Goal: Task Accomplishment & Management: Complete application form

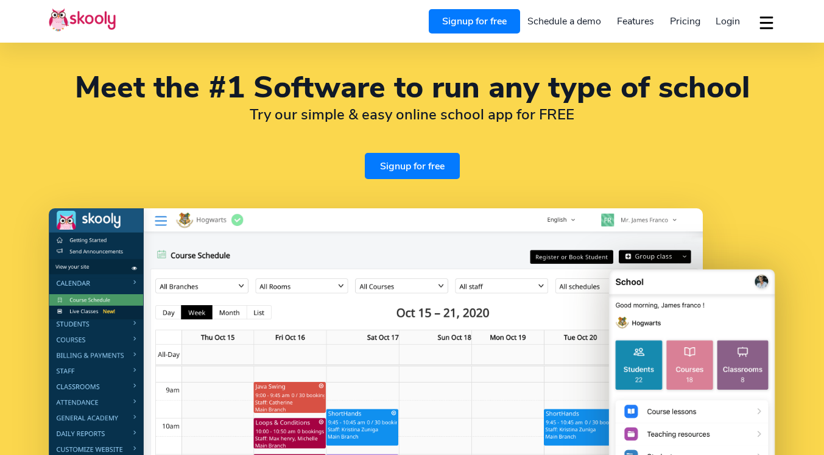
select select "en"
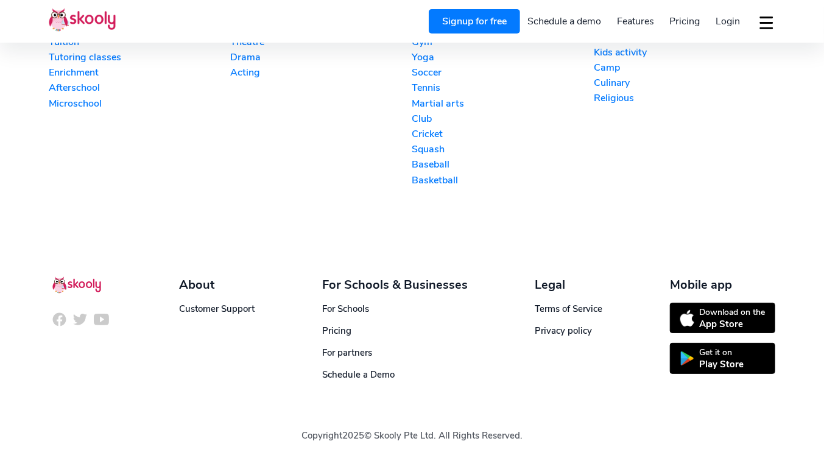
select select "92"
select select "[GEOGRAPHIC_DATA]"
select select "[GEOGRAPHIC_DATA]/[GEOGRAPHIC_DATA]"
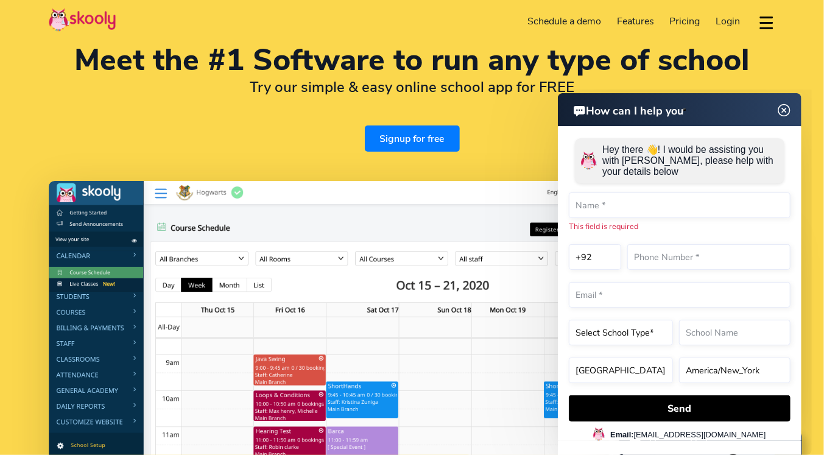
scroll to position [0, 0]
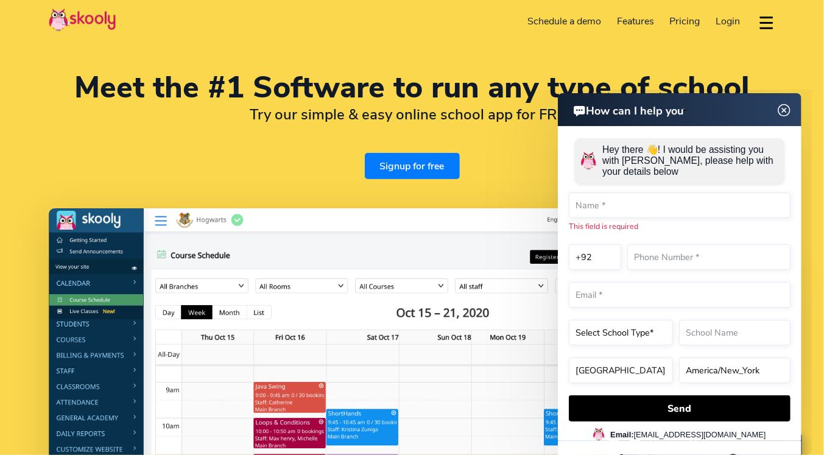
click at [783, 110] on img at bounding box center [784, 109] width 23 height 15
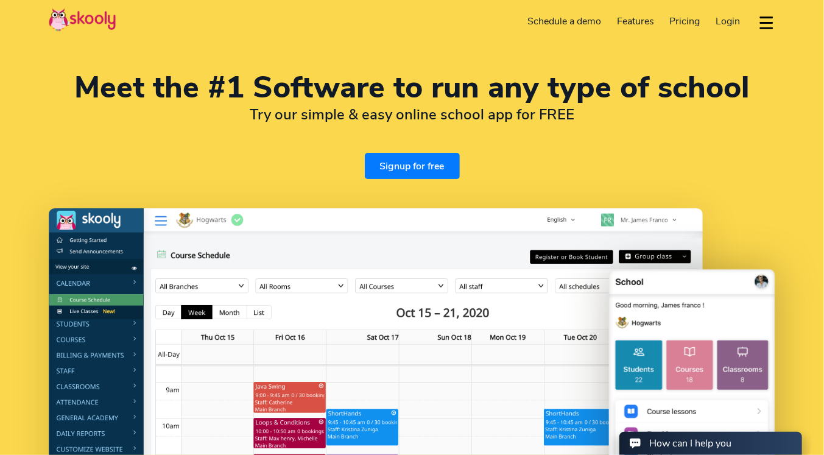
click at [767, 22] on button "dropdown menu" at bounding box center [767, 23] width 18 height 28
click at [578, 21] on link "Schedule a demo" at bounding box center [565, 21] width 90 height 19
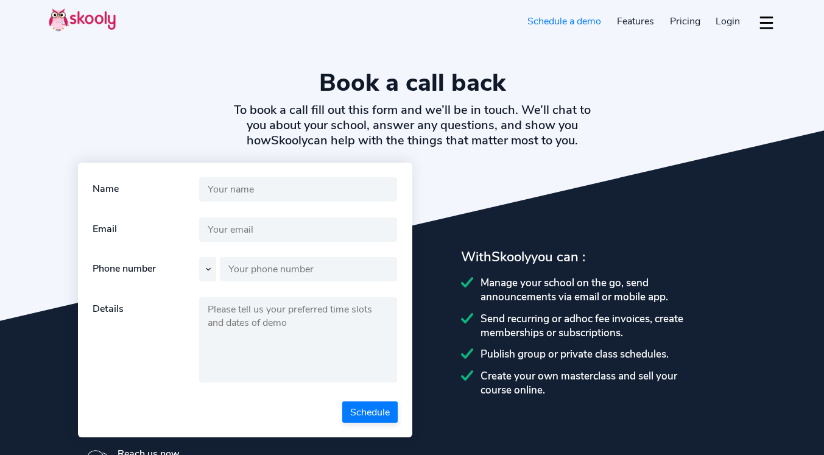
select select "en"
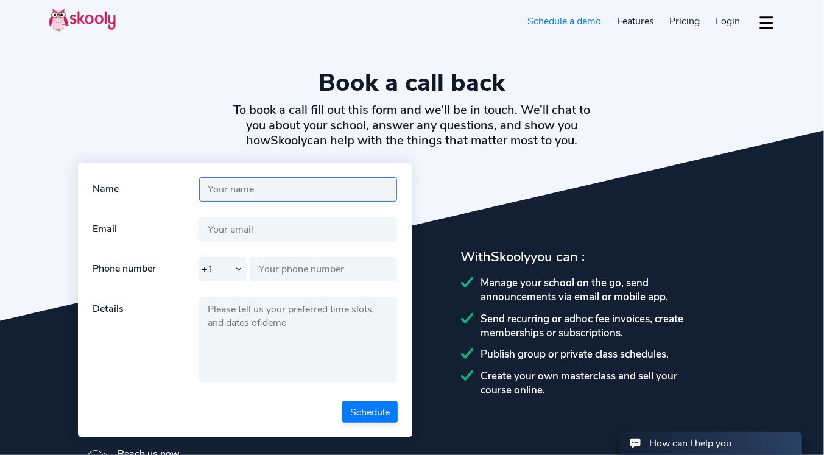
click at [286, 186] on input "text" at bounding box center [298, 189] width 198 height 24
select select "244"
select select "[GEOGRAPHIC_DATA]"
select select "[GEOGRAPHIC_DATA]/[GEOGRAPHIC_DATA]"
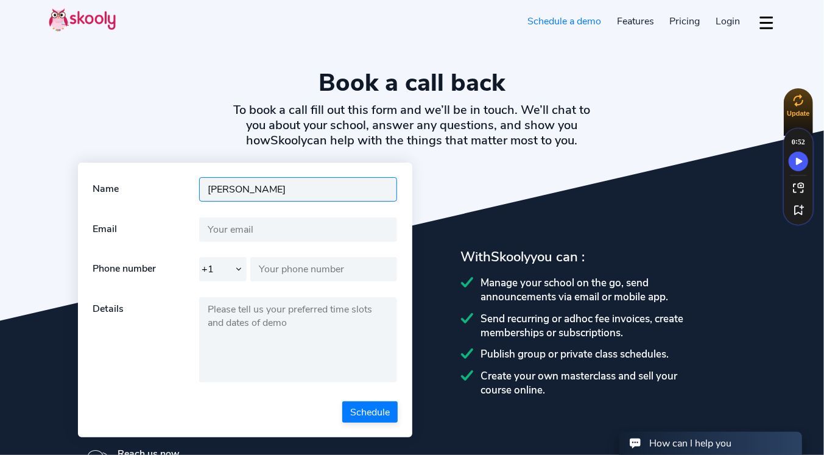
type input "Zeeshan Nawaz"
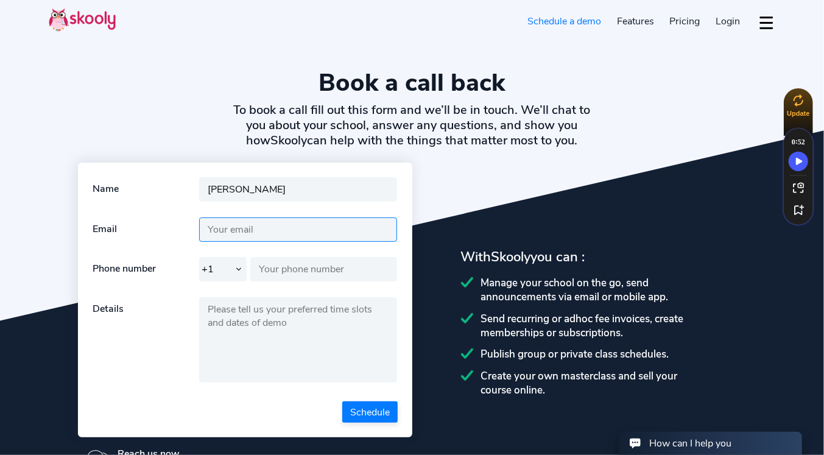
click at [260, 232] on input "text" at bounding box center [298, 230] width 198 height 24
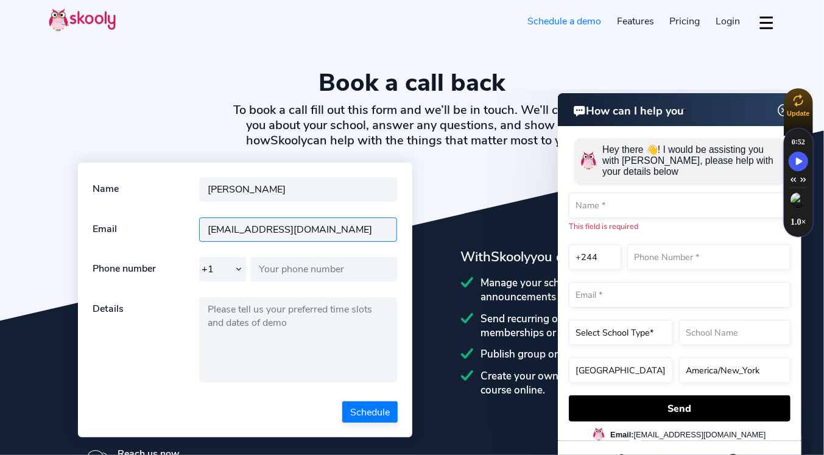
type input "thezeeinstitution@gmail.com"
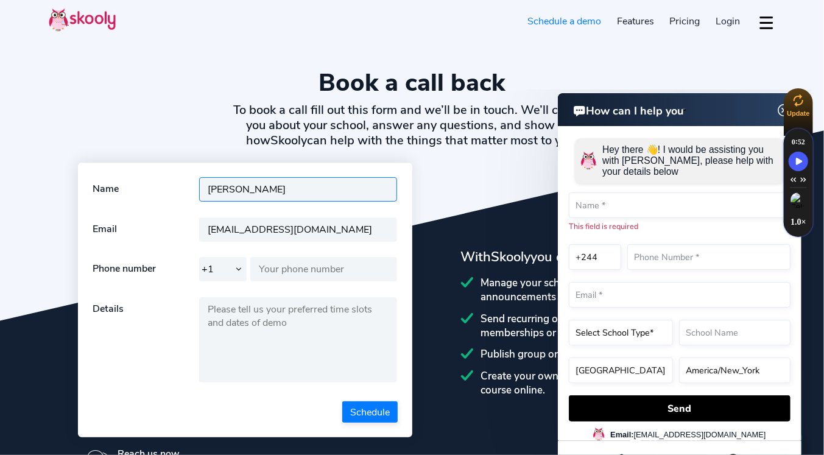
click at [291, 193] on input "Zeeshan Nawaz" at bounding box center [298, 189] width 198 height 24
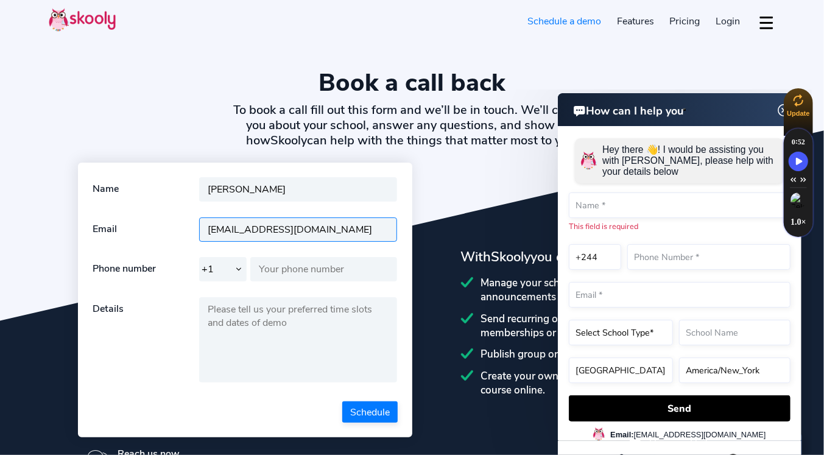
click at [221, 233] on input "thezeeinstitution@gmail.com" at bounding box center [298, 230] width 198 height 24
click at [238, 233] on input "thezeeinstitution@gmail.com" at bounding box center [298, 230] width 198 height 24
click at [237, 232] on input "thezeeinstitution@gmail.com" at bounding box center [298, 230] width 198 height 24
click at [250, 233] on input "thezeeinstitution@gmail.com" at bounding box center [298, 230] width 198 height 24
click at [254, 235] on input "thezeeinstitution@gmail.com" at bounding box center [298, 230] width 198 height 24
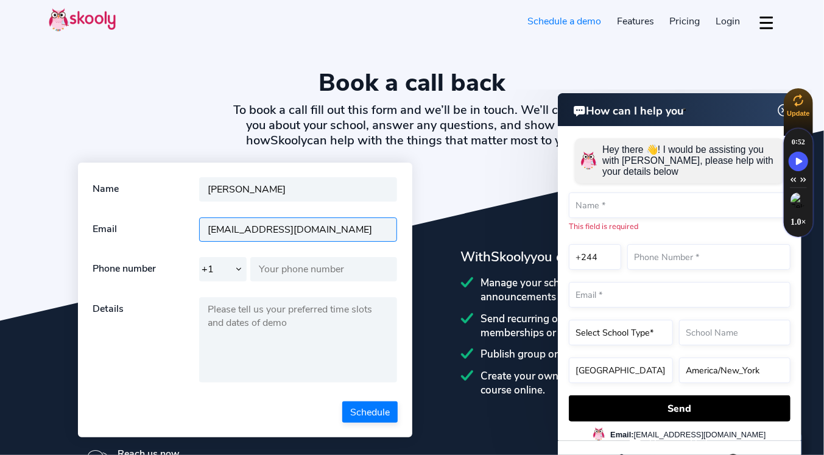
click at [260, 233] on input "thezeeinstitution@gmail.com" at bounding box center [298, 230] width 198 height 24
click at [275, 228] on input "thezeeinstitution@gmail.com" at bounding box center [298, 230] width 198 height 24
click at [340, 228] on input "thezeeinstitution@gmail.com" at bounding box center [298, 230] width 198 height 24
click at [231, 271] on select "+1 +7 +20 +27 +30 +31 +32 +33 +34 +36 +39 +40 +41 +43 +44 +45 +46 +47 +48 +49 +…" at bounding box center [223, 269] width 48 height 24
select select "92"
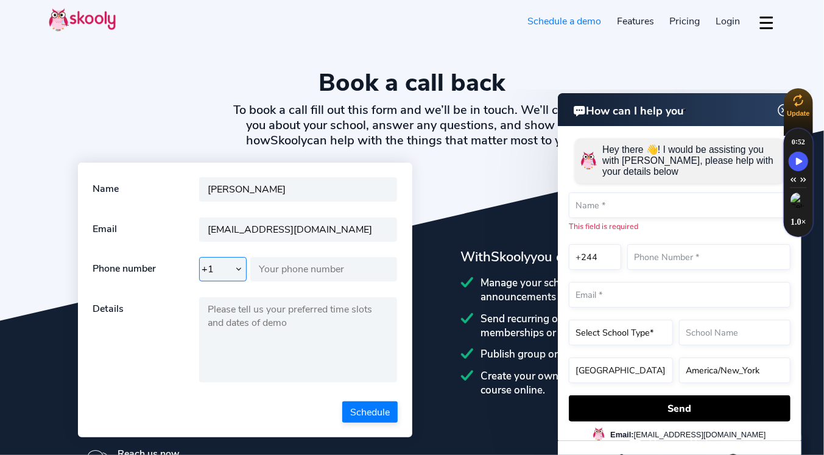
click at [199, 257] on select "+1 +7 +20 +27 +30 +31 +32 +33 +34 +36 +39 +40 +41 +43 +44 +45 +46 +47 +48 +49 +…" at bounding box center [223, 269] width 48 height 24
click at [269, 267] on input "text" at bounding box center [323, 269] width 147 height 24
click at [274, 272] on input "3105189496" at bounding box center [323, 269] width 147 height 24
click at [291, 271] on input "3105189496" at bounding box center [323, 269] width 147 height 24
drag, startPoint x: 319, startPoint y: 268, endPoint x: 310, endPoint y: 286, distance: 20.2
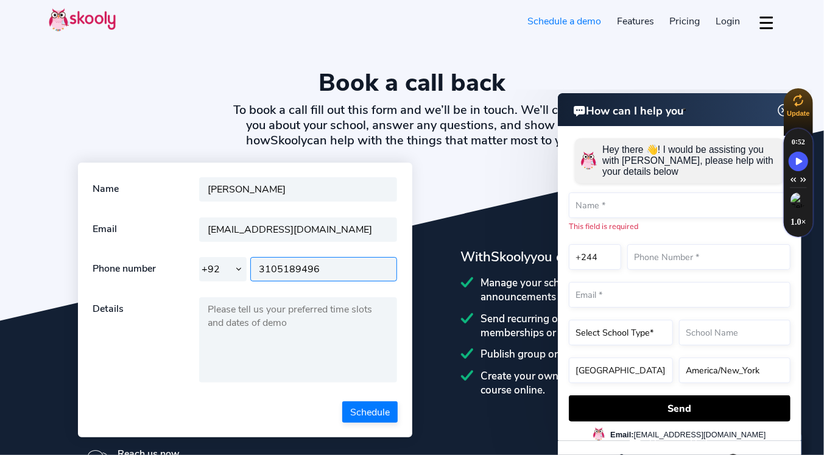
click at [319, 267] on input "3105189496" at bounding box center [323, 269] width 147 height 24
type input "3105189496"
click at [308, 288] on form "Name Zeeshan Nawaz This field is required Email thezeeinstitution@gmail.com Thi…" at bounding box center [245, 300] width 305 height 246
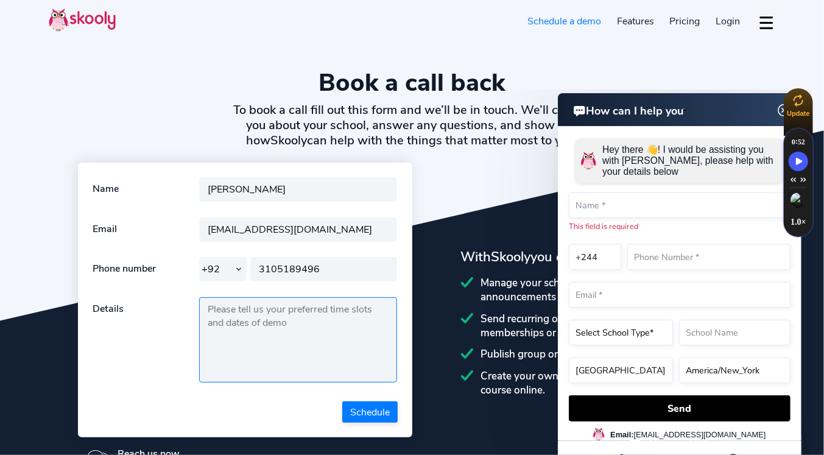
click at [304, 305] on textarea at bounding box center [298, 339] width 198 height 85
click at [256, 312] on textarea at bounding box center [298, 339] width 198 height 85
paste textarea "📘 LMS Requirement Overview We are an educational institute offering online clas…"
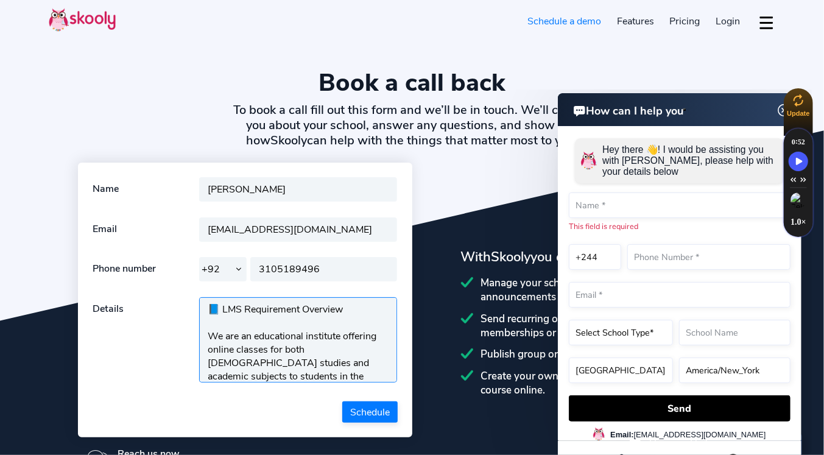
drag, startPoint x: 223, startPoint y: 311, endPoint x: 163, endPoint y: 308, distance: 59.8
click at [163, 308] on div "Details 📘 LMS Requirement Overview We are an educational institute offering onl…" at bounding box center [245, 341] width 305 height 89
click at [304, 306] on textarea "LMS Requirement Overview We are an educational institute offering online classe…" at bounding box center [298, 339] width 198 height 85
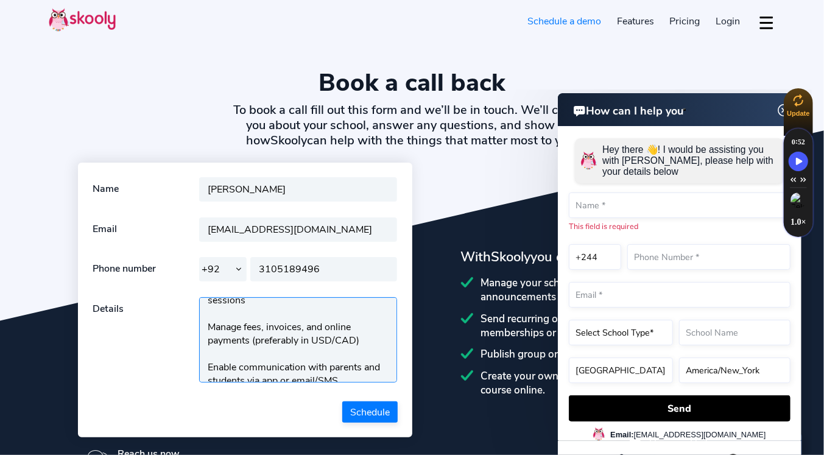
scroll to position [391, 0]
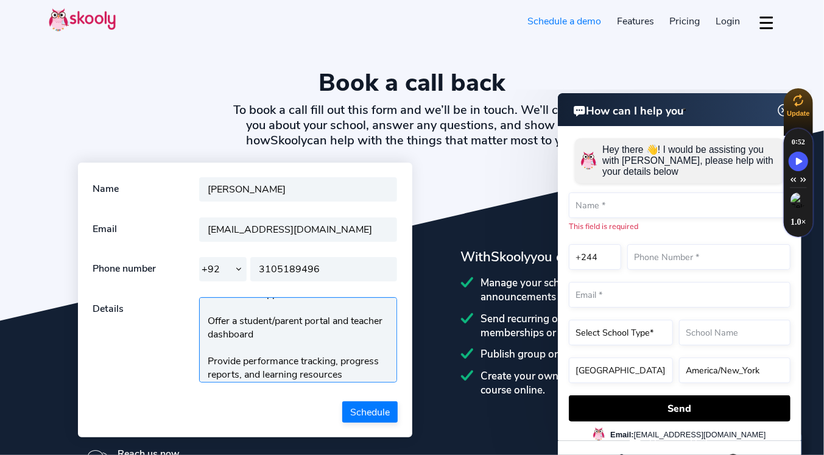
click at [355, 369] on textarea "LMS Requirement! We are an educational institute offering online classes for bo…" at bounding box center [298, 339] width 198 height 85
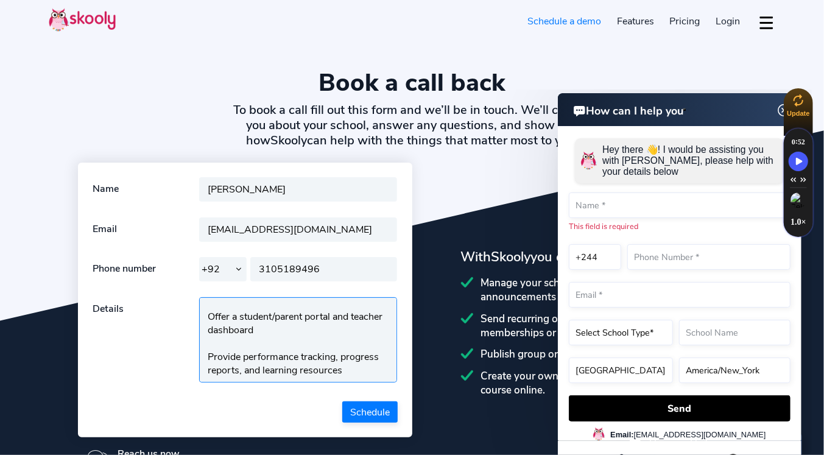
scroll to position [413, 0]
paste textarea "We are seeking an LMS that is: Easy to use for both staff and parents Secure an…"
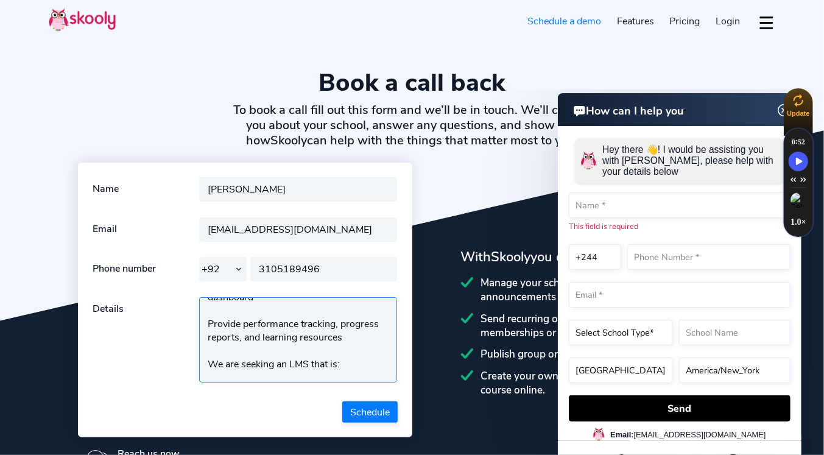
scroll to position [471, 0]
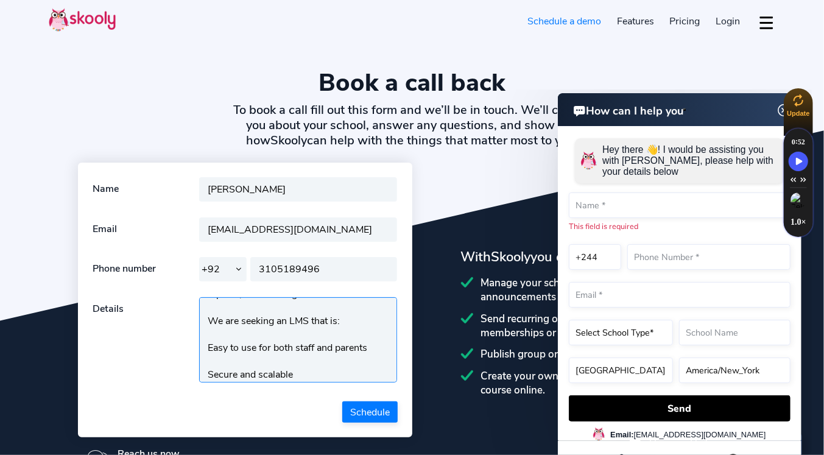
click at [232, 352] on textarea "LMS Requirement! We are an educational institute offering online classes for bo…" at bounding box center [298, 339] width 198 height 85
click at [220, 361] on textarea "LMS Requirement! We are an educational institute offering online classes for bo…" at bounding box center [298, 339] width 198 height 85
click at [218, 364] on textarea "LMS Requirement! We are an educational institute offering online classes for bo…" at bounding box center [298, 339] width 198 height 85
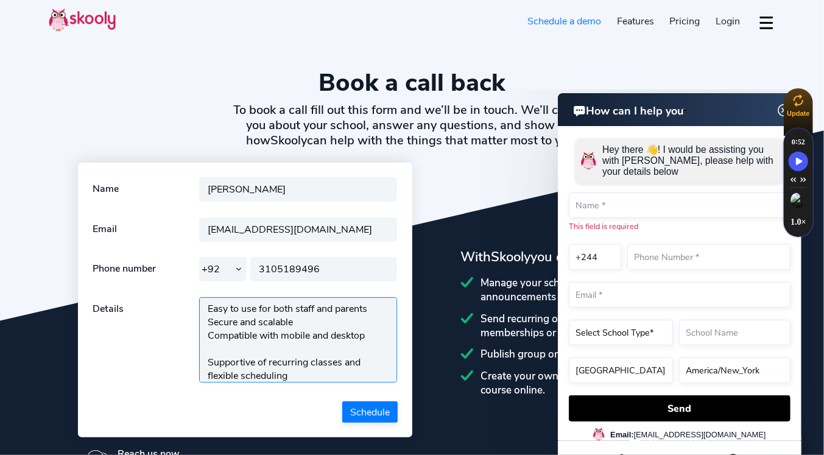
click at [219, 347] on textarea "LMS Requirement! We are an educational institute offering online classes for bo…" at bounding box center [298, 339] width 198 height 85
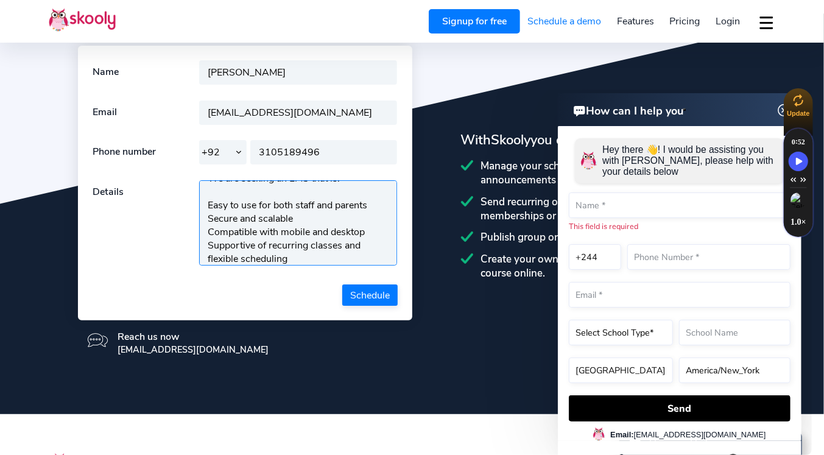
scroll to position [243, 0]
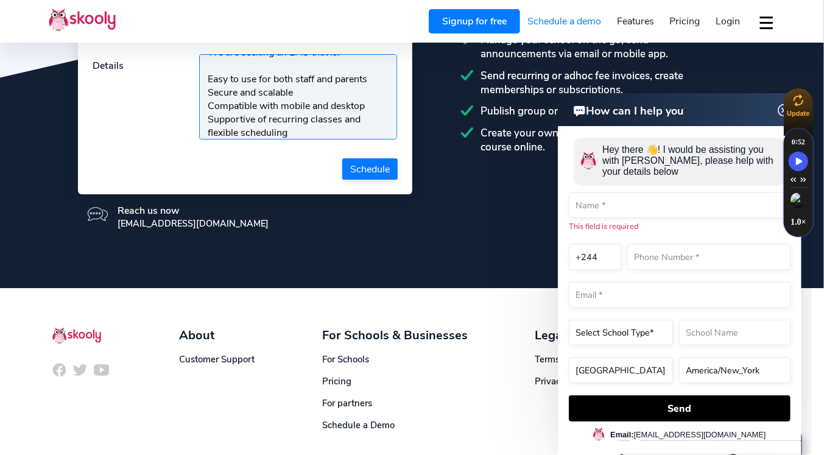
type textarea "LMS Requirement! We are an educational institute offering online classes for bo…"
click at [366, 172] on button "Schedule" at bounding box center [369, 168] width 55 height 21
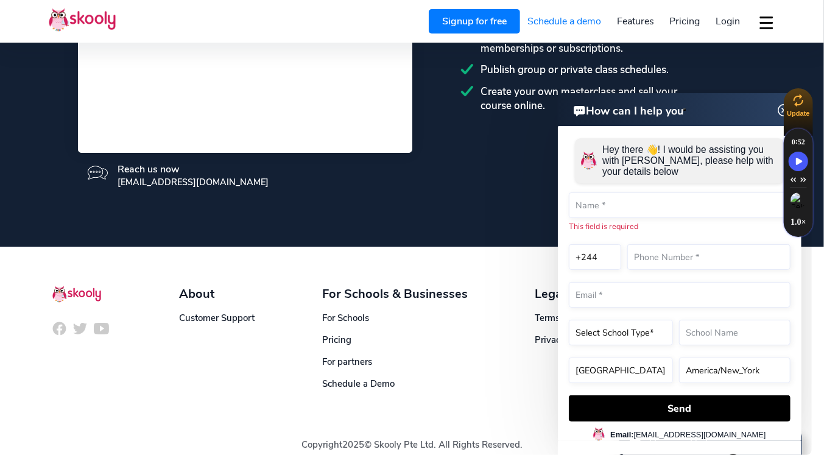
scroll to position [299, 0]
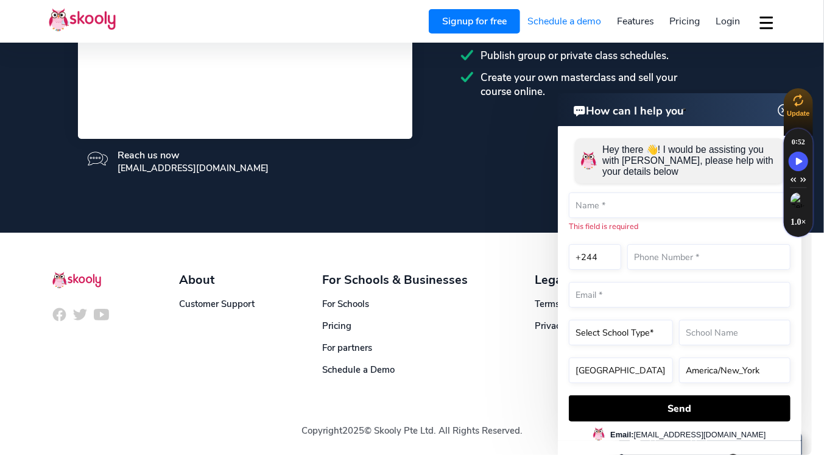
click at [781, 110] on img at bounding box center [784, 109] width 23 height 15
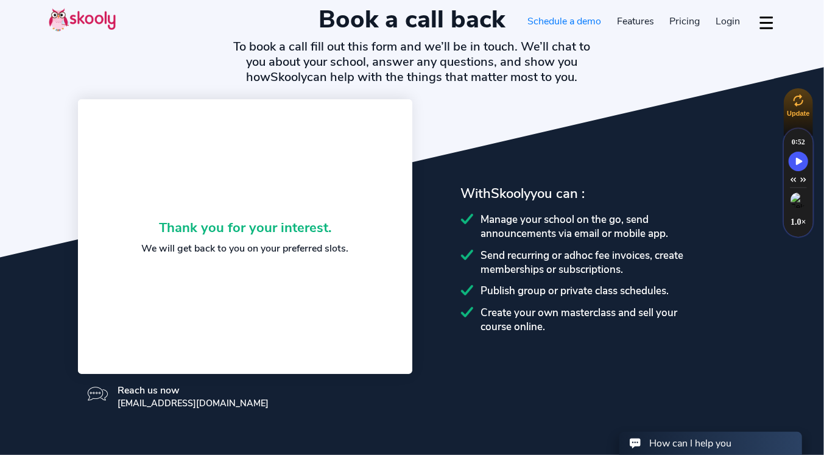
scroll to position [0, 0]
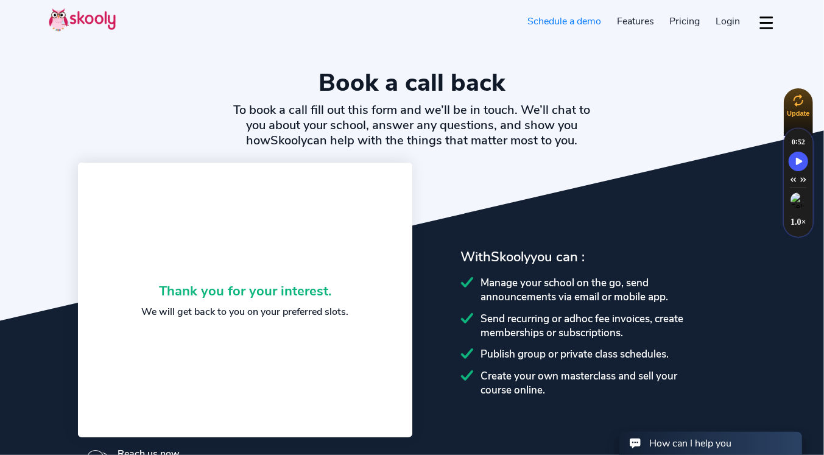
click at [678, 24] on span "Pricing" at bounding box center [685, 21] width 30 height 13
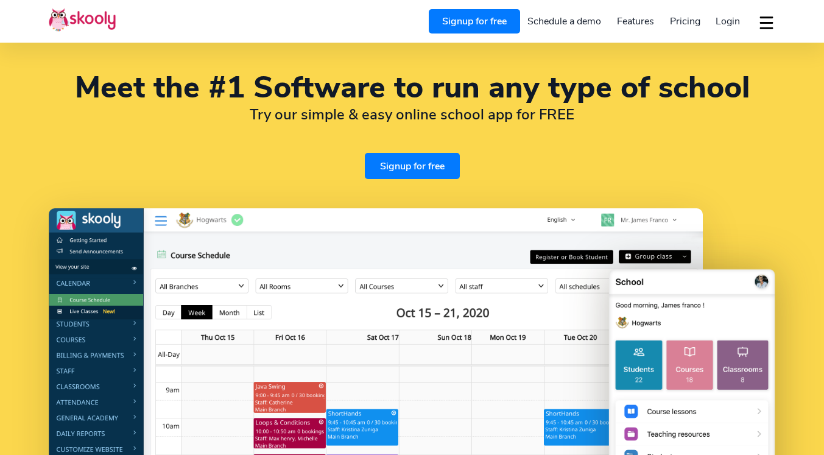
select select "en"
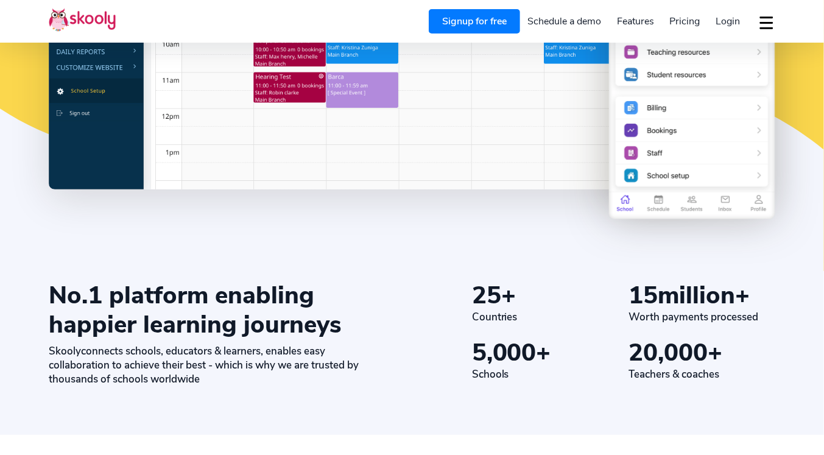
select select "92"
select select "[GEOGRAPHIC_DATA]"
select select "[GEOGRAPHIC_DATA]/[GEOGRAPHIC_DATA]"
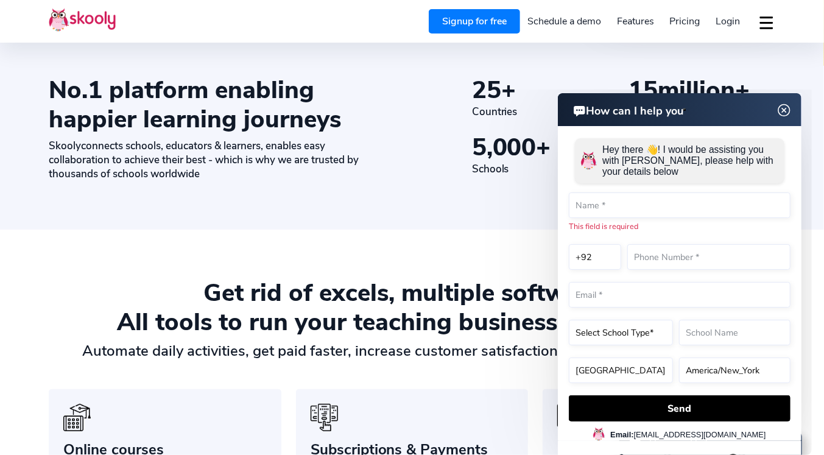
scroll to position [626, 0]
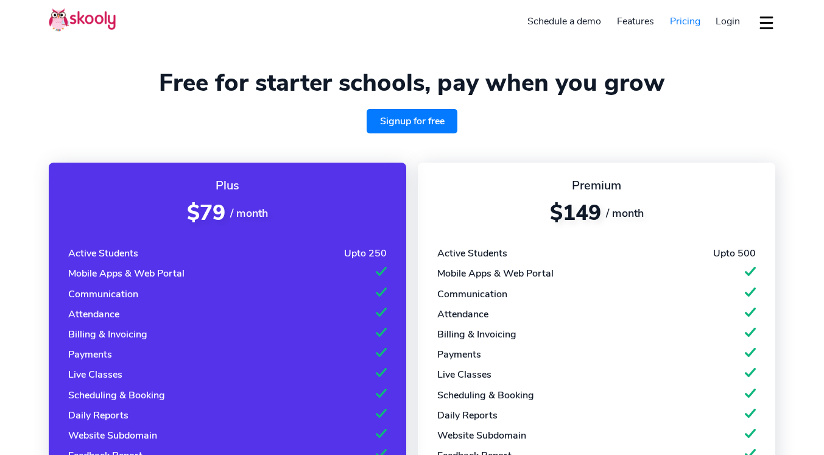
select select "en"
select select "244"
select select "[GEOGRAPHIC_DATA]"
select select "[GEOGRAPHIC_DATA]/[GEOGRAPHIC_DATA]"
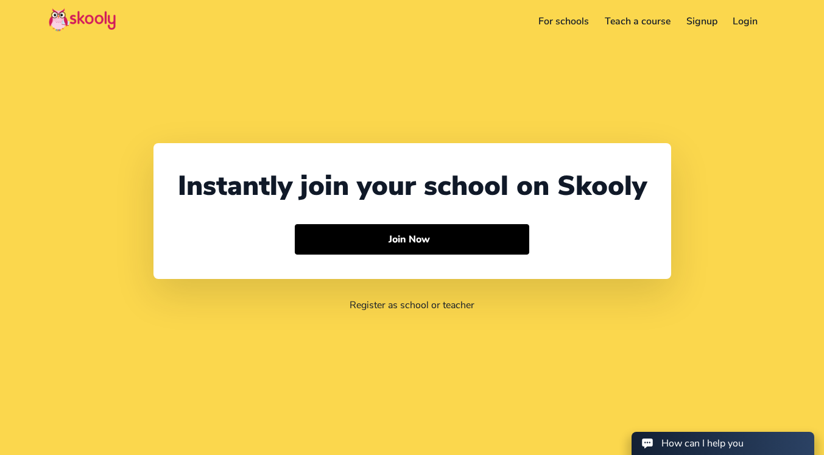
select select "244"
select select "[GEOGRAPHIC_DATA]"
select select "[GEOGRAPHIC_DATA]/[GEOGRAPHIC_DATA]"
select select "244"
select select "[GEOGRAPHIC_DATA]"
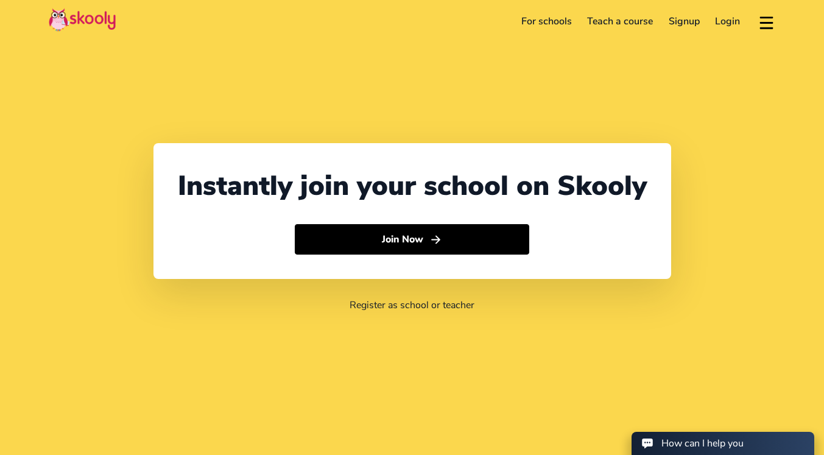
select select "[GEOGRAPHIC_DATA]/[GEOGRAPHIC_DATA]"
